Goal: Task Accomplishment & Management: Manage account settings

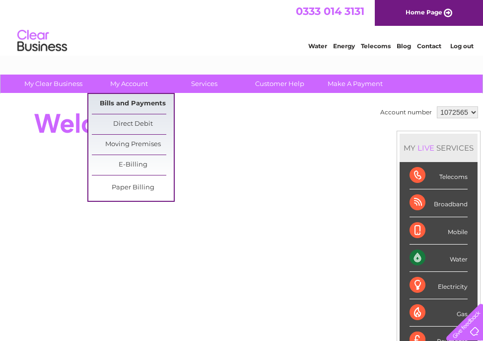
click at [123, 103] on link "Bills and Payments" at bounding box center [133, 104] width 82 height 20
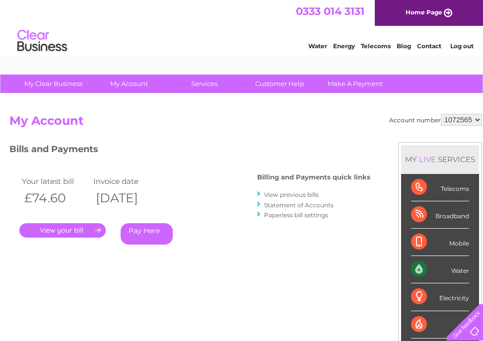
click at [83, 230] on link "." at bounding box center [62, 230] width 86 height 14
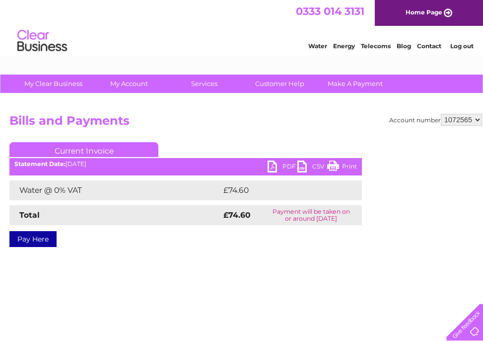
click at [276, 164] on link "PDF" at bounding box center [283, 167] width 30 height 14
